Goal: Use online tool/utility: Utilize a website feature to perform a specific function

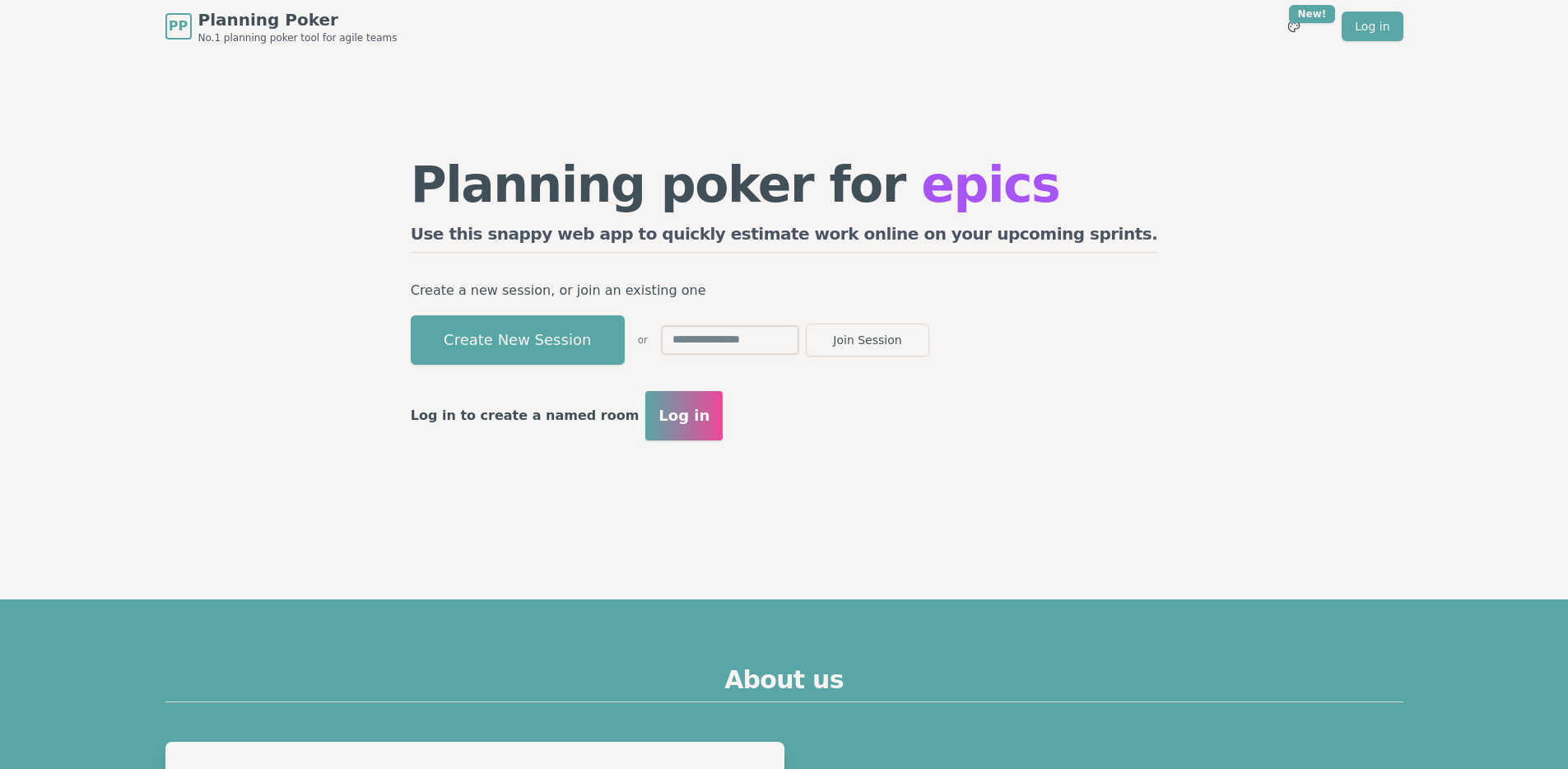
click at [722, 401] on button "Log in" at bounding box center [683, 416] width 77 height 49
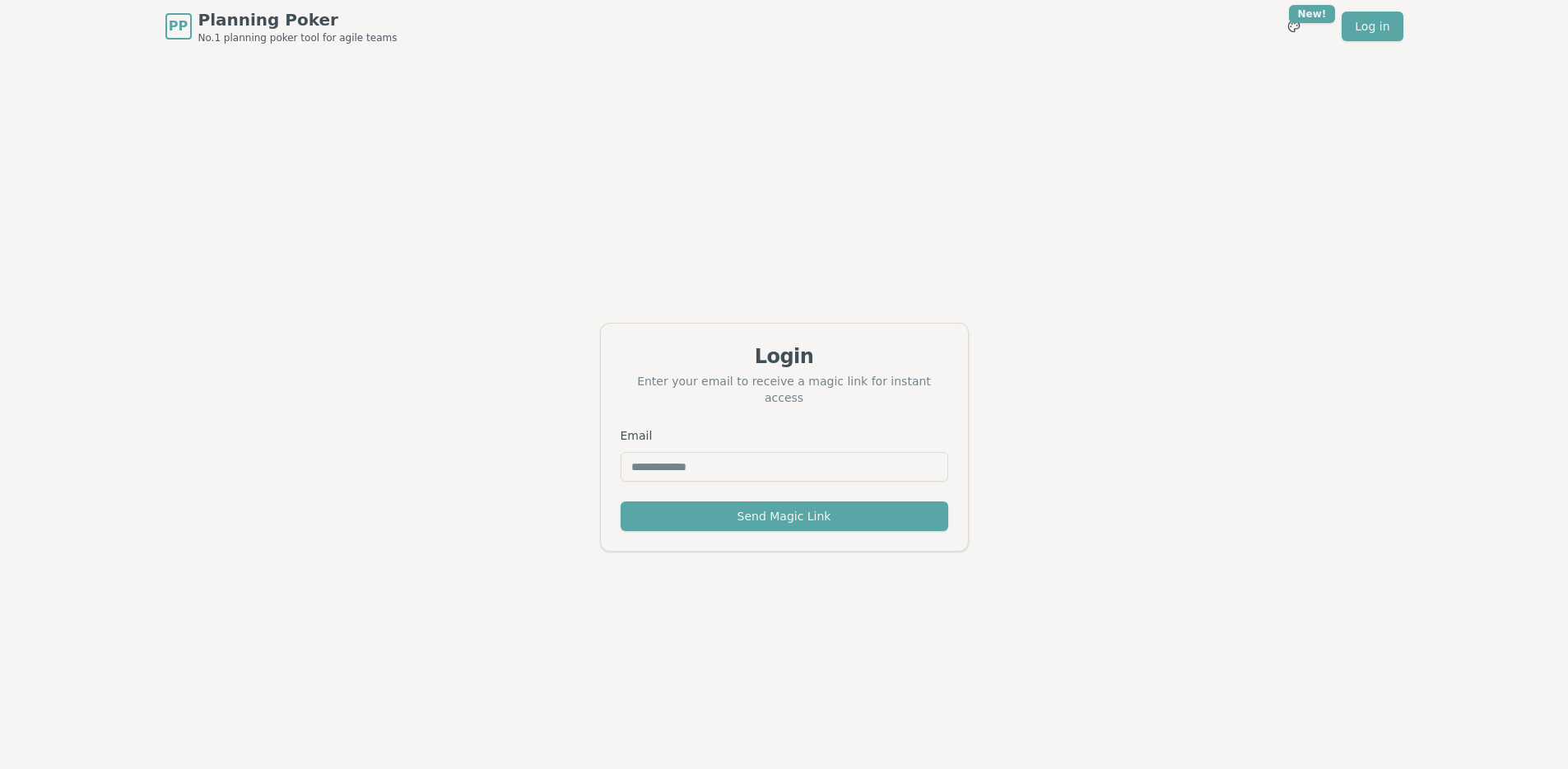
click at [692, 460] on input "Email" at bounding box center [784, 466] width 327 height 29
type input "**********"
click at [727, 513] on button "Send Magic Link" at bounding box center [784, 516] width 327 height 29
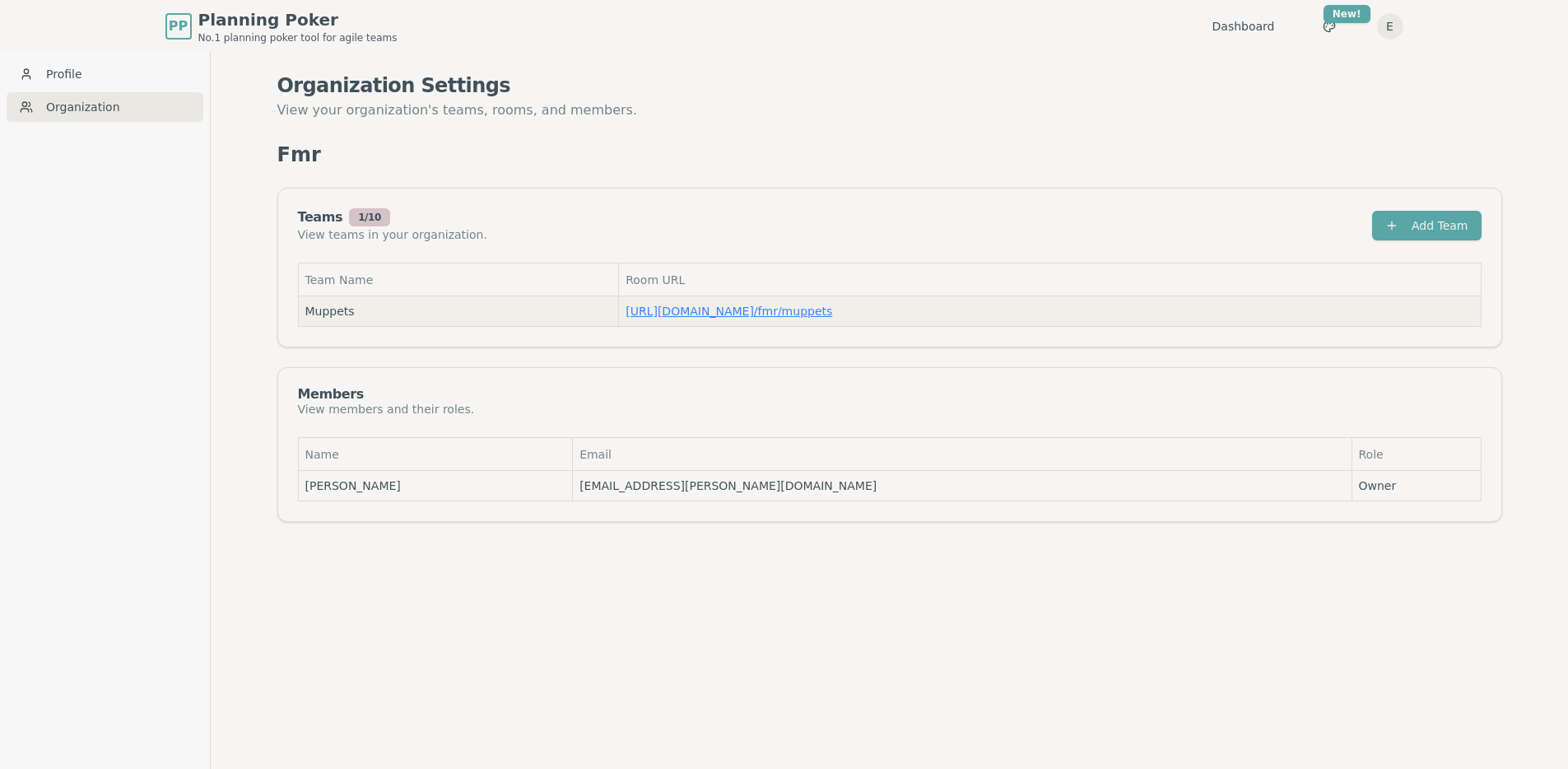
click at [776, 312] on link "[URL][DOMAIN_NAME] / fmr/muppets" at bounding box center [729, 311] width 207 height 13
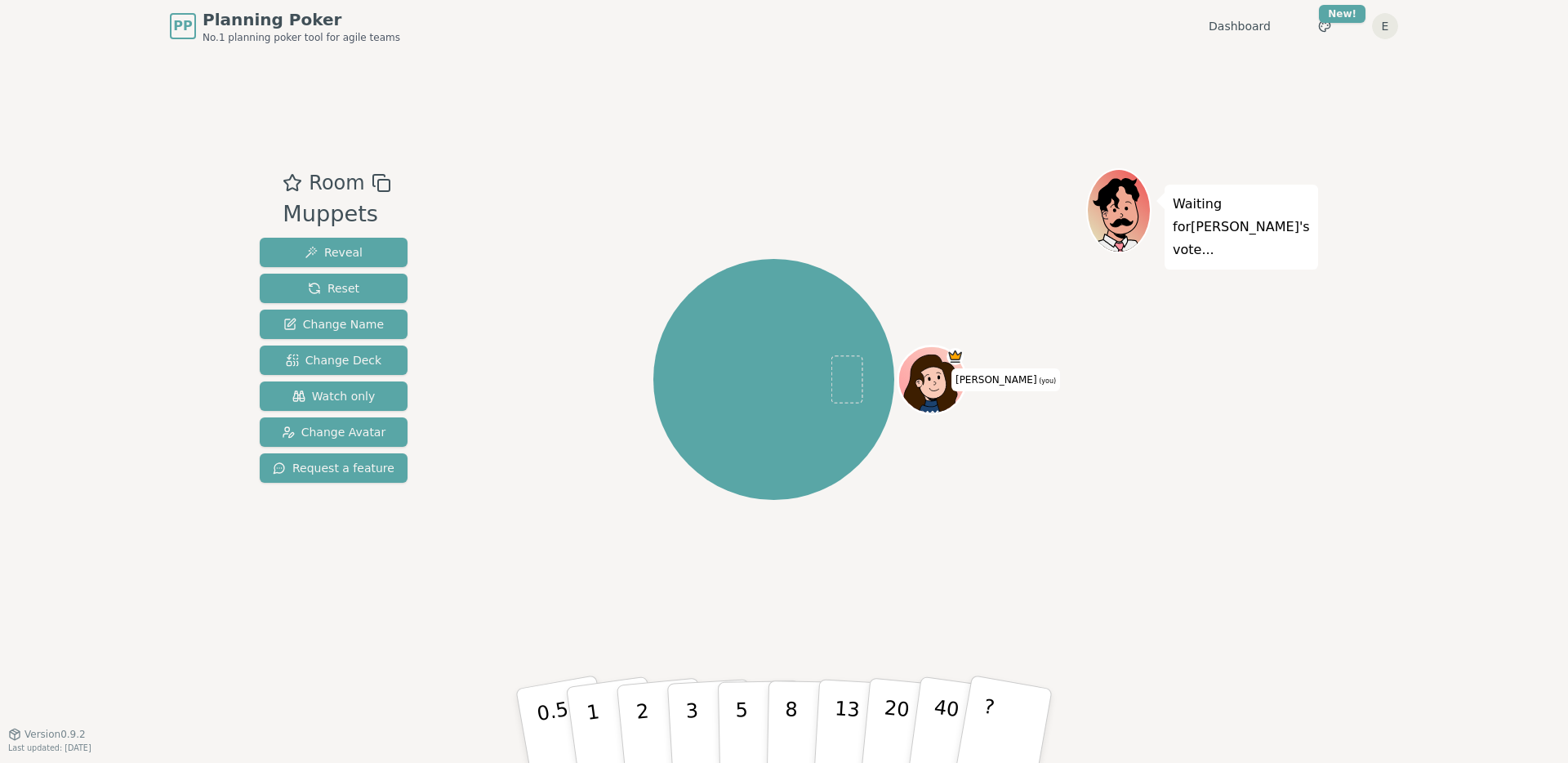
click at [468, 347] on div "Elise (you)" at bounding box center [773, 380] width 624 height 364
click at [298, 364] on span "Change Deck" at bounding box center [332, 360] width 95 height 16
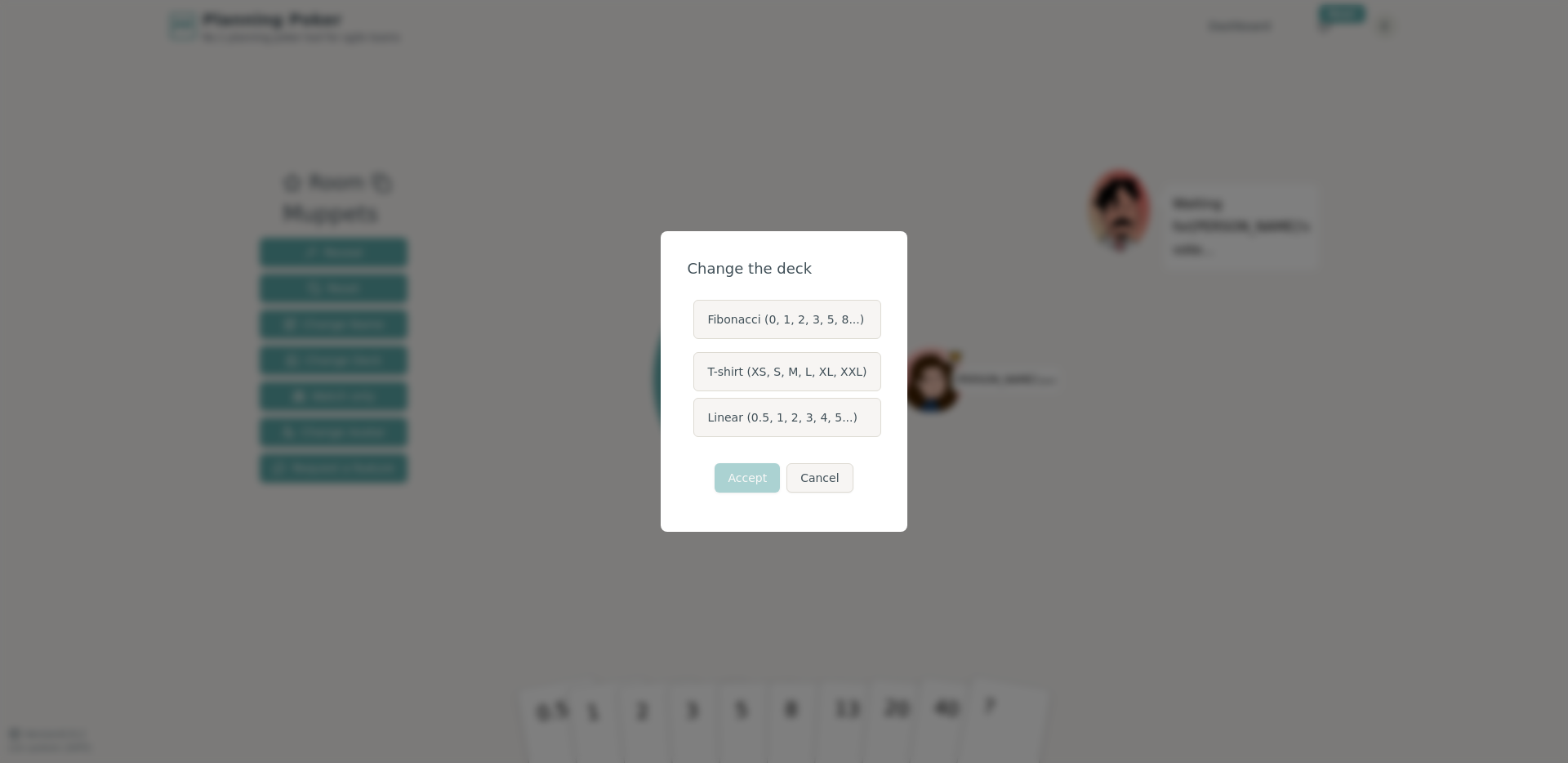
click at [759, 375] on label "T-shirt (XS, S, M, L, XL, XXL)" at bounding box center [786, 372] width 187 height 40
click at [699, 375] on button "T-shirt (XS, S, M, L, XL, XXL)" at bounding box center [692, 372] width 13 height 13
click at [752, 486] on button "Accept" at bounding box center [747, 478] width 65 height 29
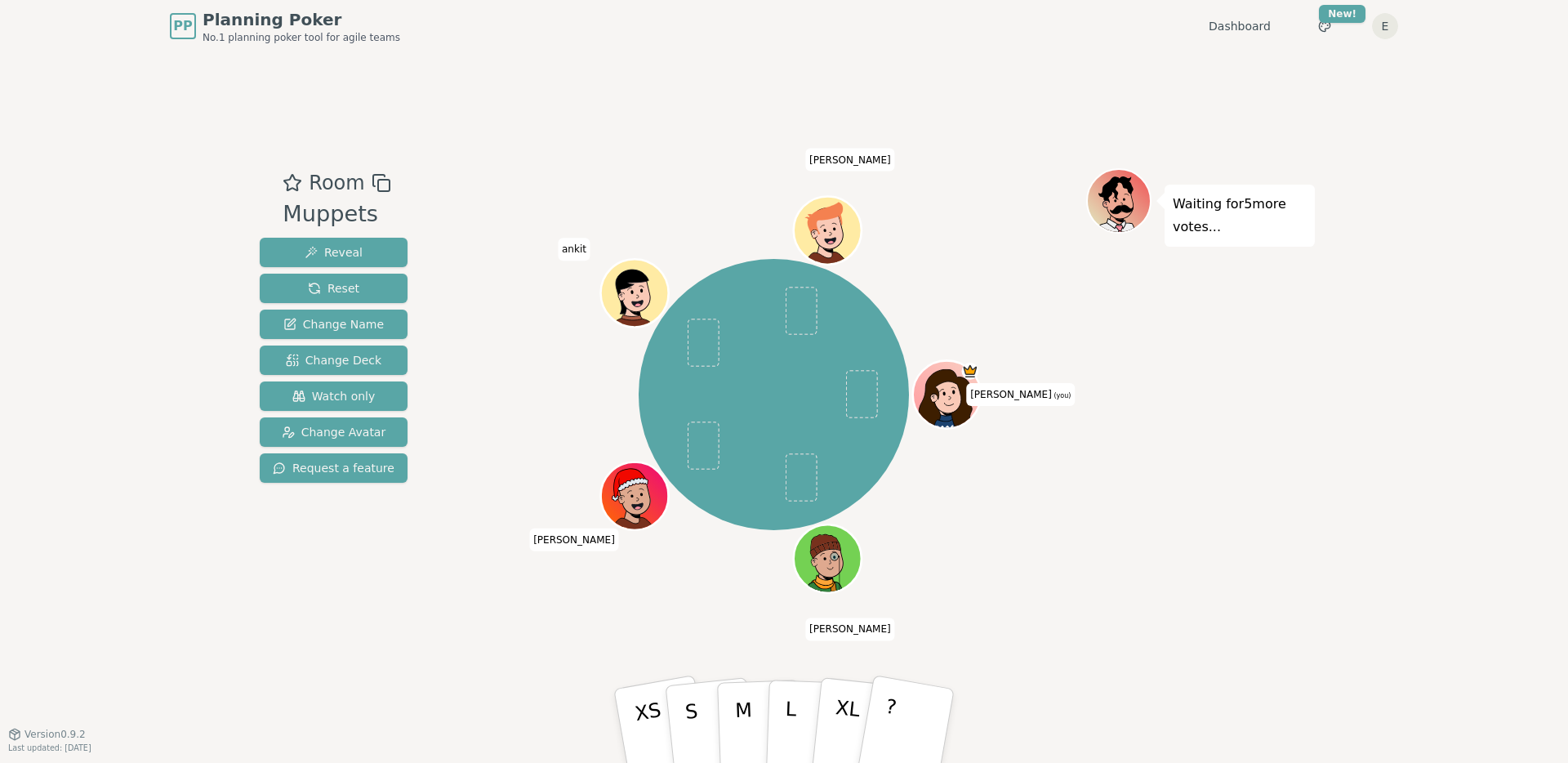
click at [1027, 618] on div "Room Muppets Reveal Reset Change Name Change Deck Watch only Change Avatar Requ…" at bounding box center [784, 392] width 1061 height 681
click at [706, 718] on button "S" at bounding box center [710, 725] width 94 height 131
click at [503, 641] on div "Room Muppets Reveal Reset Change Name Change Deck Watch only Change Avatar Requ…" at bounding box center [784, 392] width 1061 height 681
click at [366, 285] on button "Reset" at bounding box center [333, 287] width 148 height 29
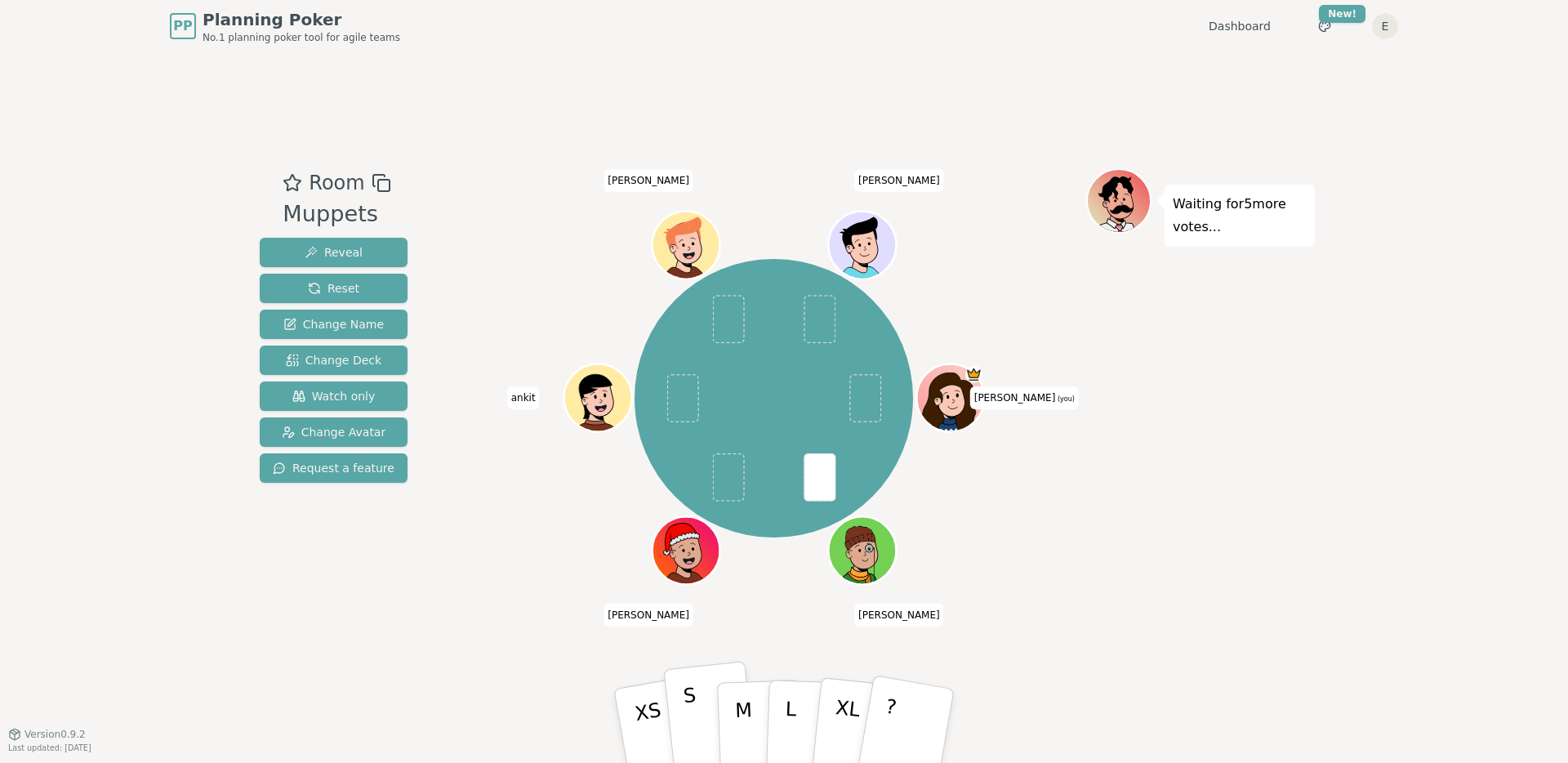
click at [703, 727] on button "S" at bounding box center [710, 725] width 94 height 131
click at [704, 720] on button "S" at bounding box center [710, 725] width 94 height 131
click at [315, 257] on span "Reveal" at bounding box center [333, 252] width 58 height 16
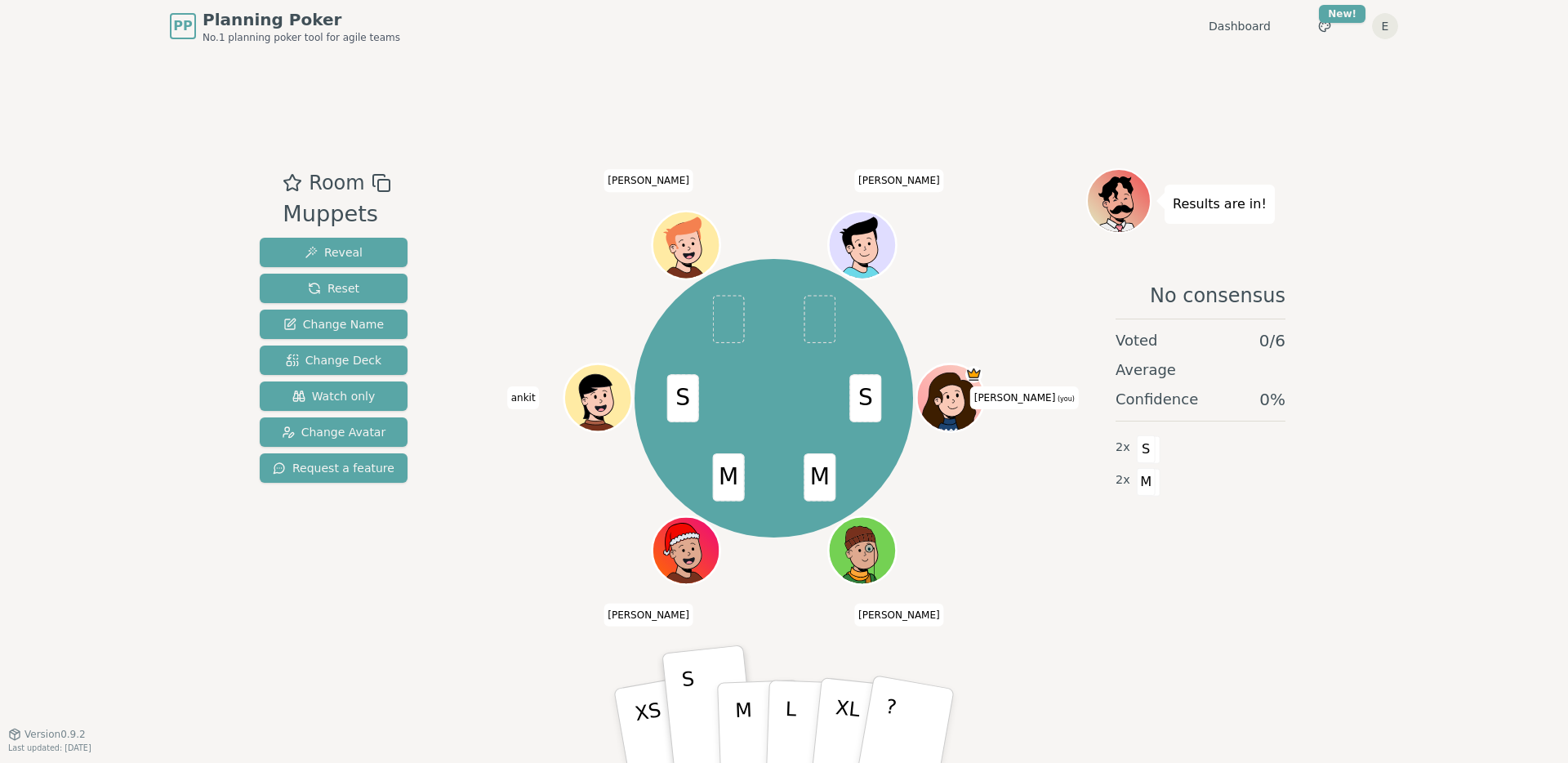
click at [446, 143] on div "Room Muppets Reveal Reset Change Name Change Deck Watch only Change Avatar Requ…" at bounding box center [784, 392] width 1061 height 681
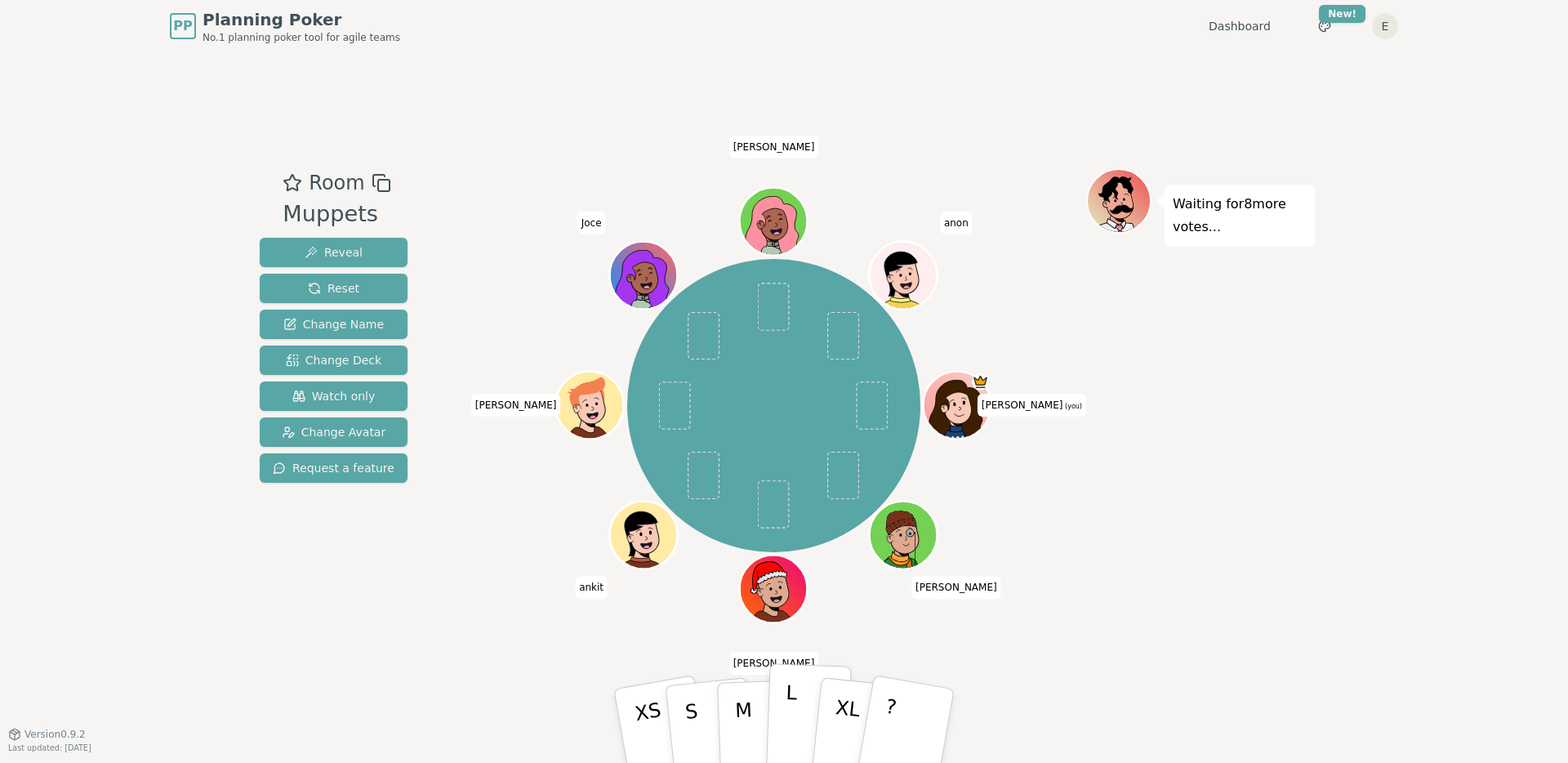
click at [781, 705] on button "L" at bounding box center [807, 725] width 86 height 125
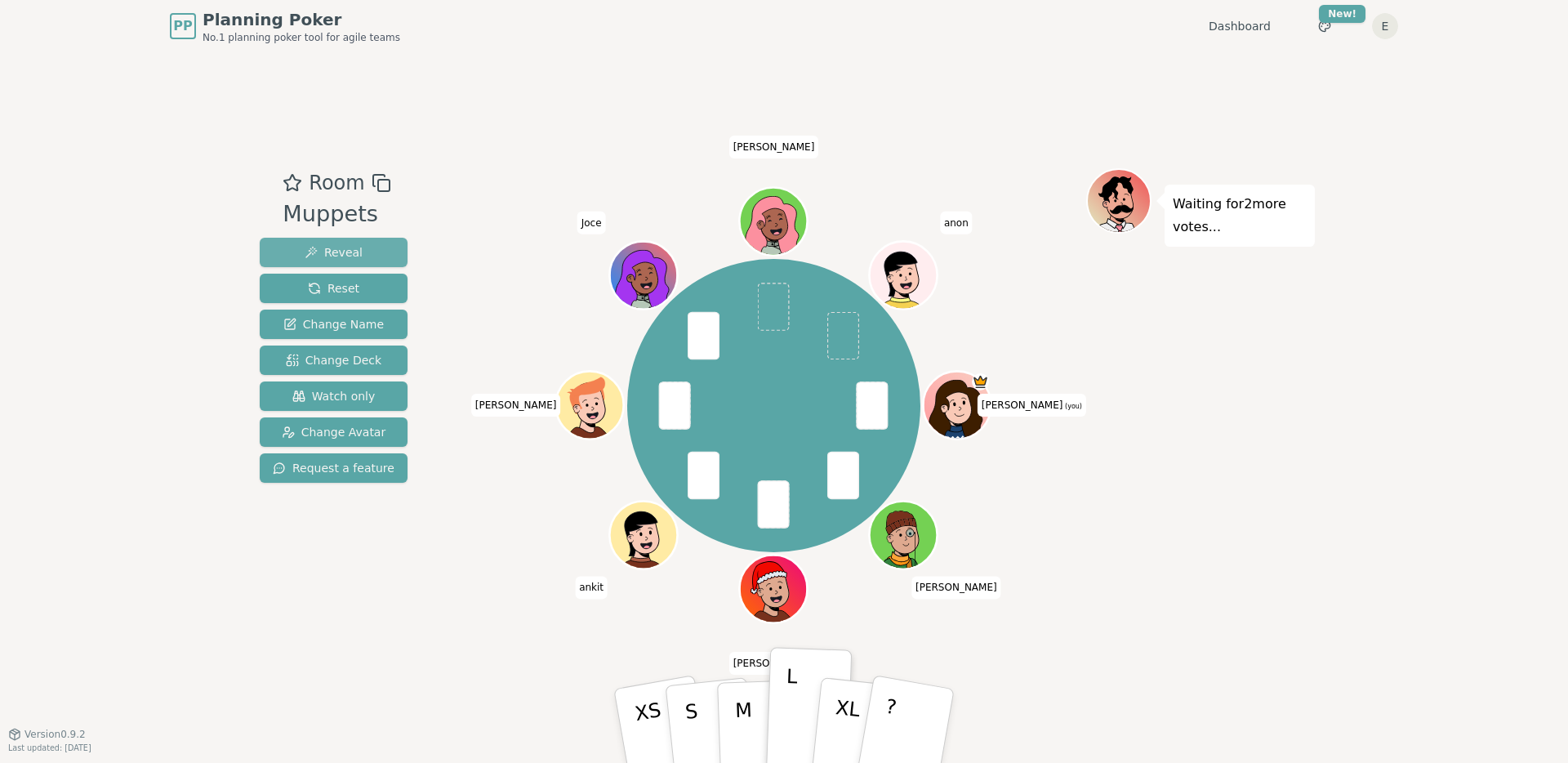
click at [354, 250] on span "Reveal" at bounding box center [333, 252] width 58 height 16
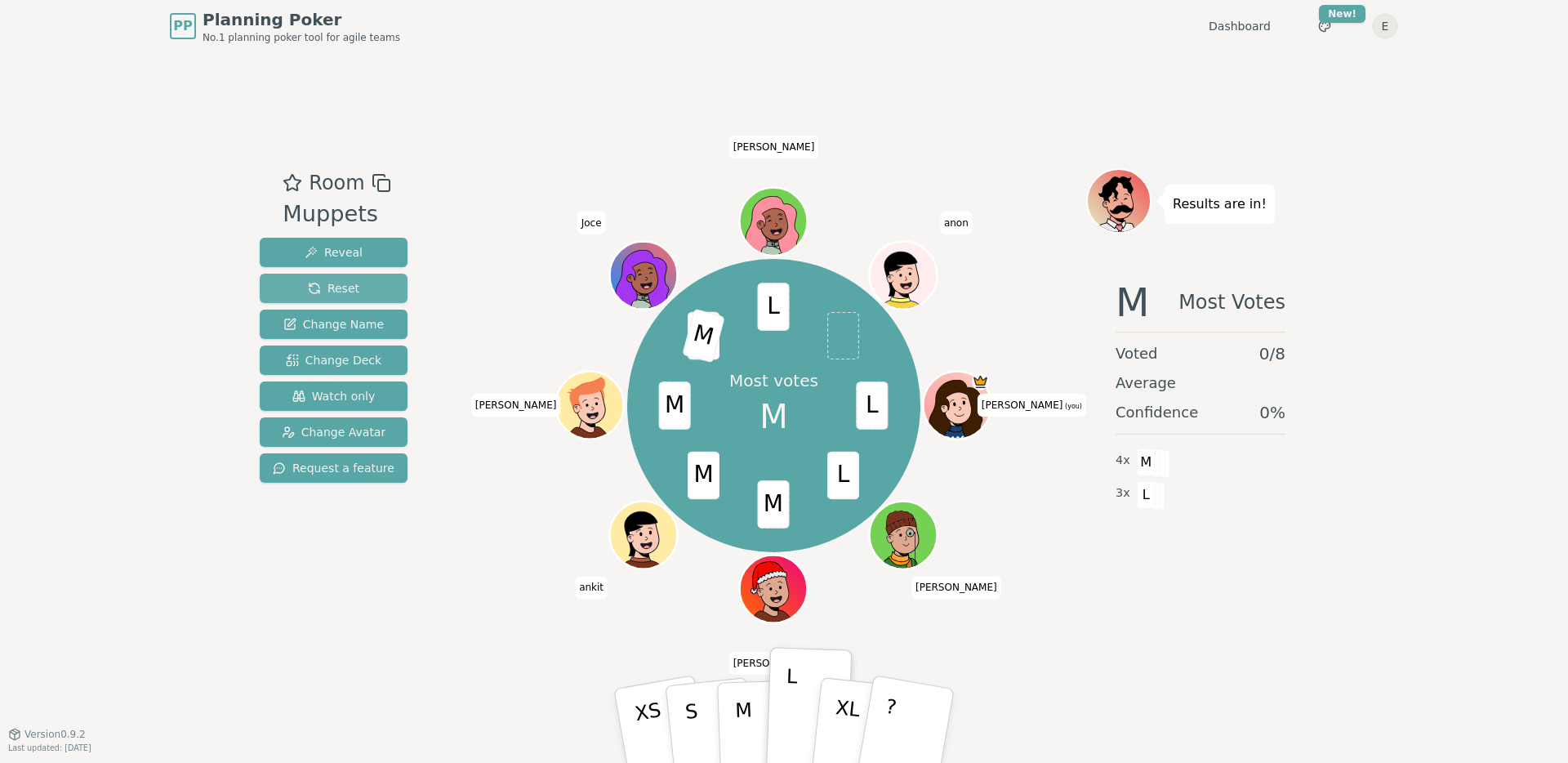
click at [335, 292] on span "Reset" at bounding box center [333, 287] width 52 height 16
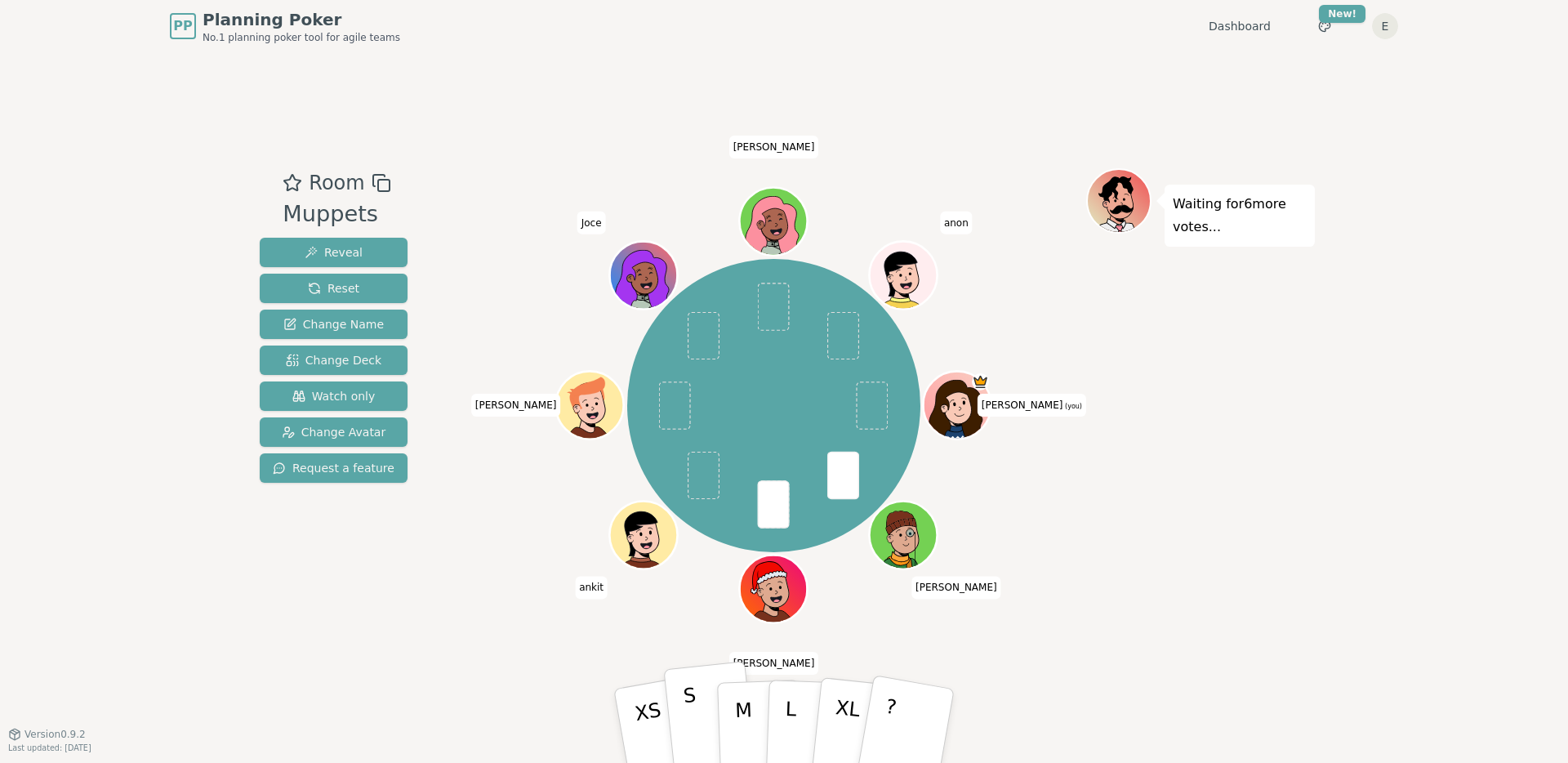
click at [708, 726] on button "S" at bounding box center [710, 725] width 94 height 131
click at [377, 252] on button "Reveal" at bounding box center [333, 252] width 148 height 29
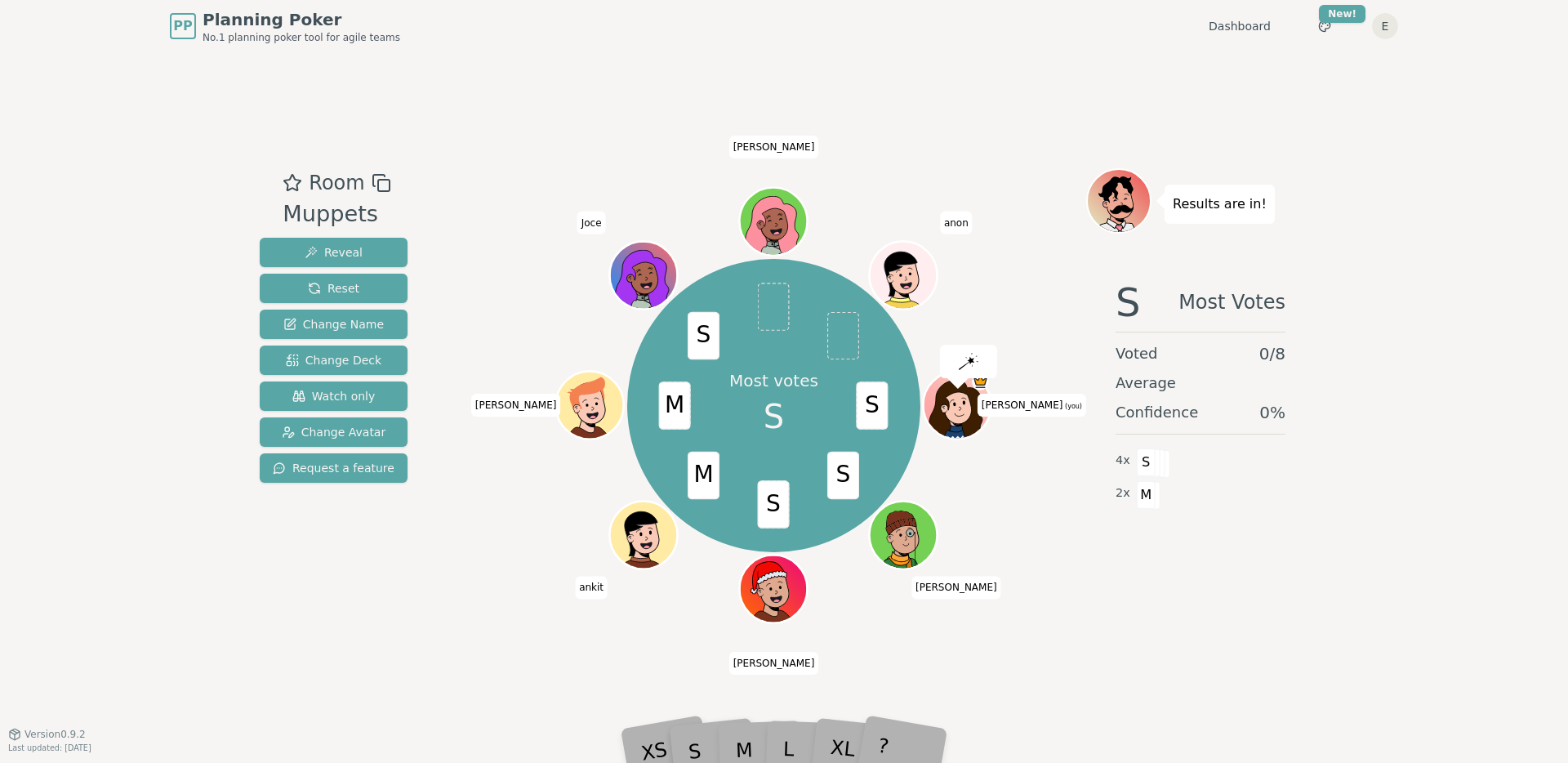
click at [1188, 576] on div "S Most Votes Voted 0 / 8 Average Confidence 0 % 4 x S 2 x M" at bounding box center [1200, 430] width 229 height 327
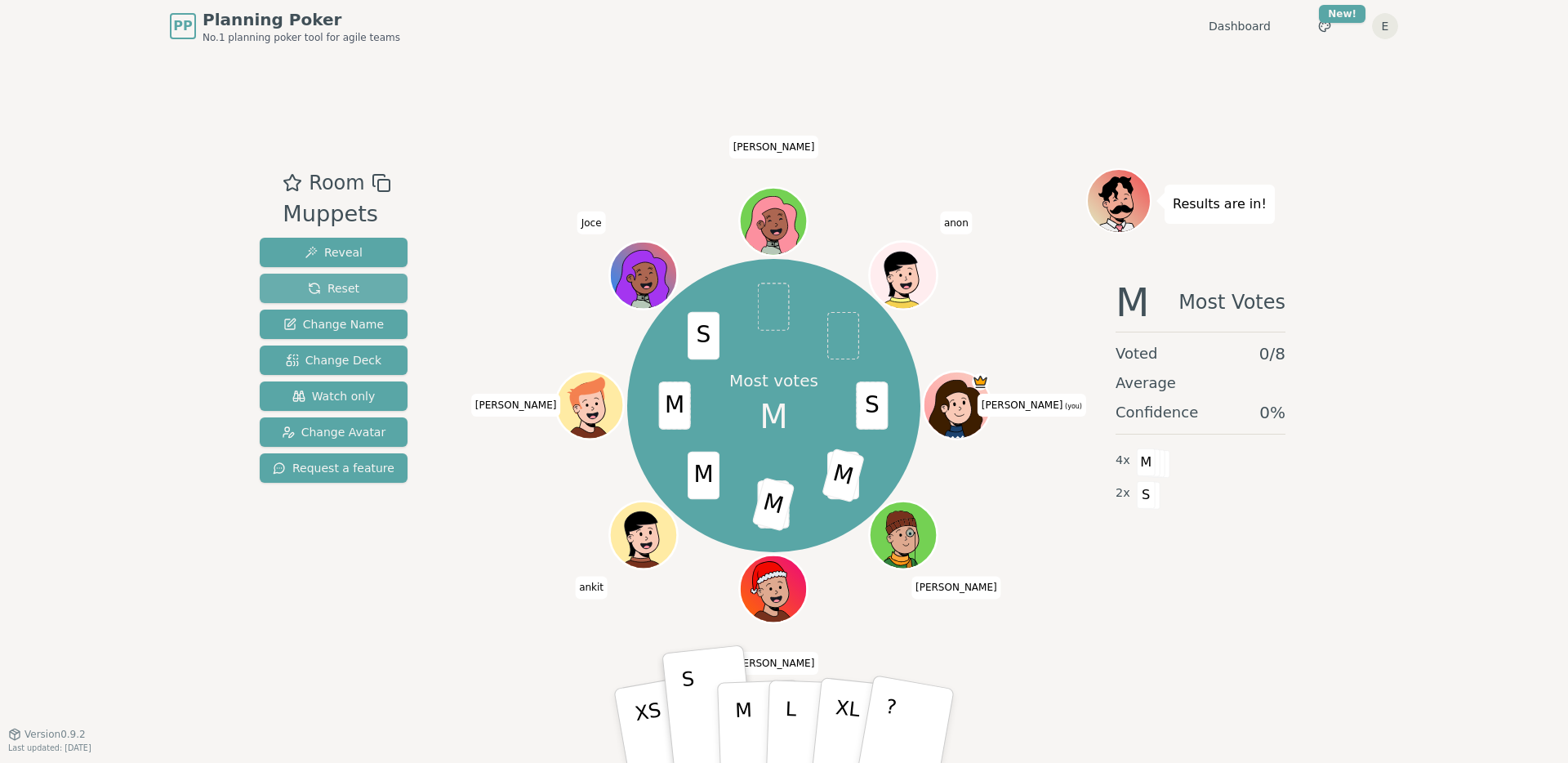
click at [383, 292] on button "Reset" at bounding box center [333, 287] width 148 height 29
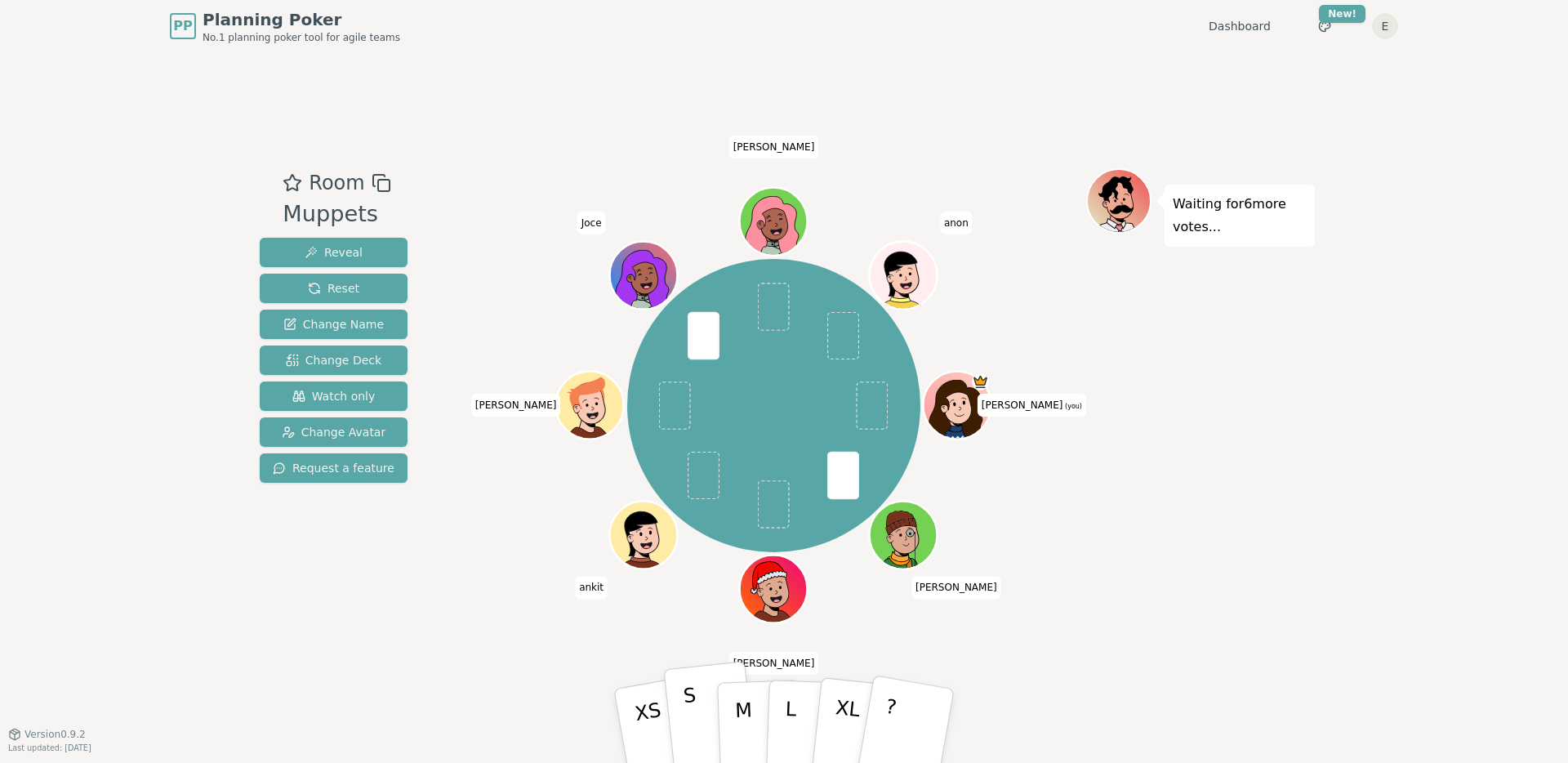
click at [696, 706] on button "S" at bounding box center [710, 725] width 94 height 131
click at [340, 287] on span "Reset" at bounding box center [333, 287] width 52 height 16
